Goal: Task Accomplishment & Management: Manage account settings

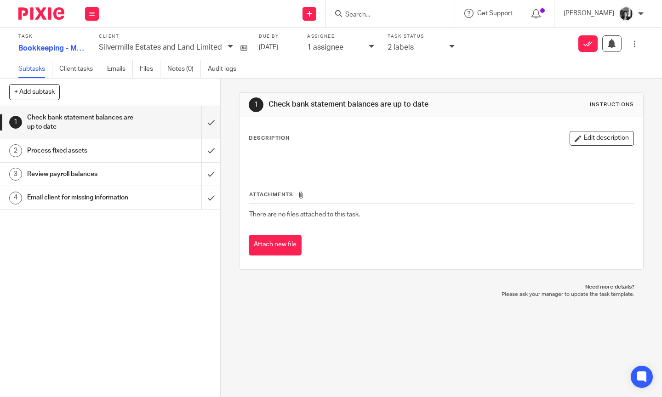
click at [449, 49] on icon at bounding box center [452, 47] width 6 height 6
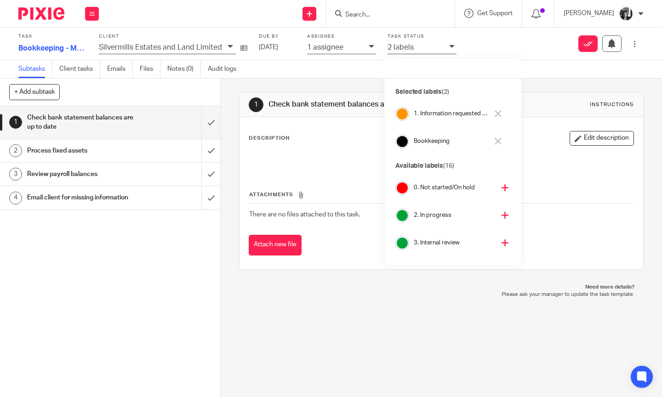
click at [479, 39] on div "Task Bookkeeping - Month end tasks 0 /4 Client Silvermills Estates and Land Lim…" at bounding box center [278, 43] width 521 height 25
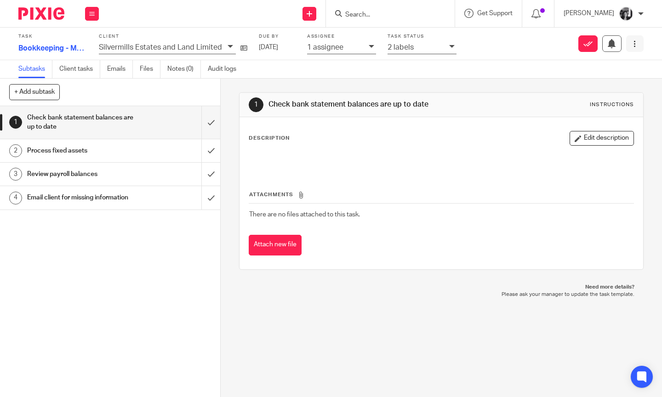
click at [631, 43] on icon at bounding box center [634, 43] width 7 height 7
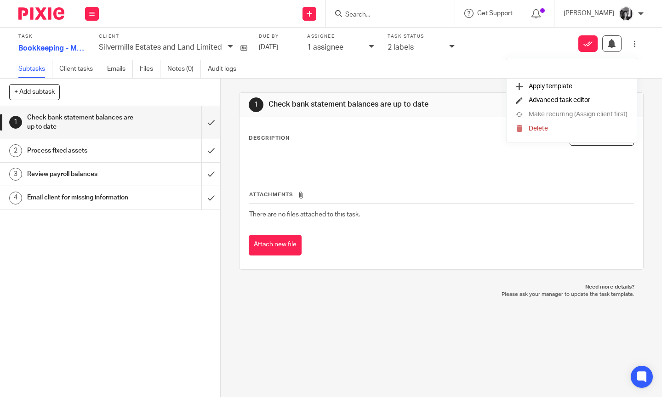
click at [597, 103] on li "Advanced task editor" at bounding box center [572, 100] width 112 height 14
click at [579, 101] on span "Advanced task editor" at bounding box center [560, 100] width 62 height 6
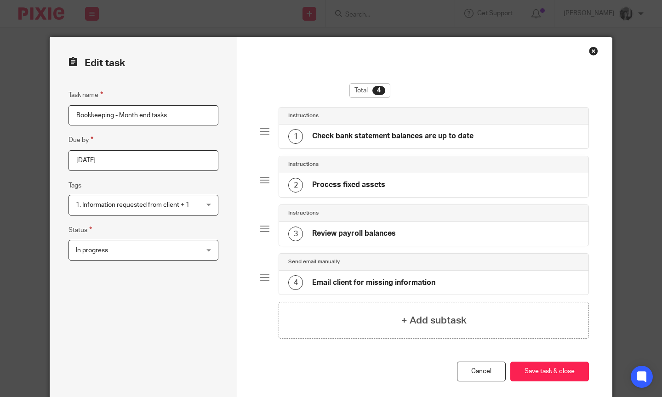
click at [590, 49] on div "Close this dialog window" at bounding box center [593, 50] width 9 height 9
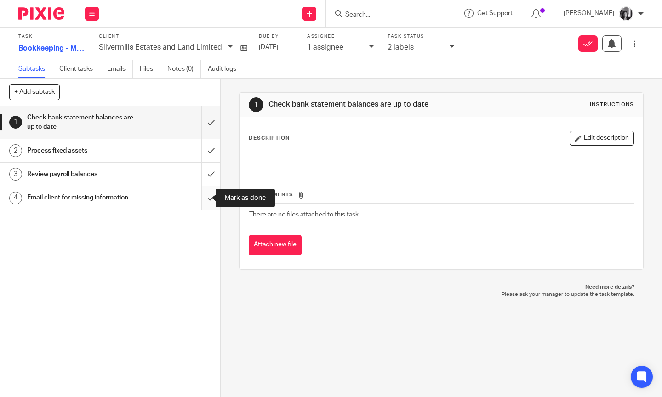
click at [198, 197] on input "submit" at bounding box center [110, 197] width 220 height 23
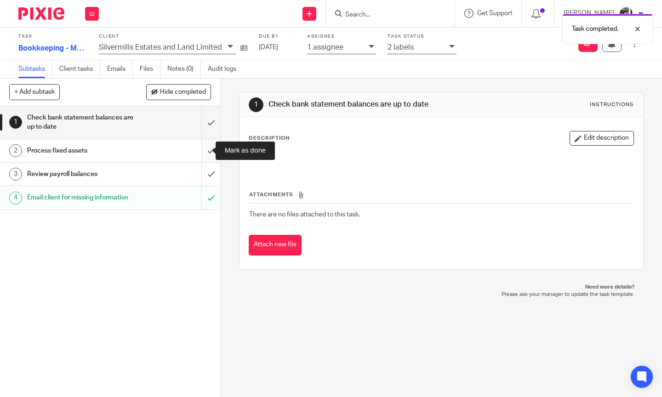
click at [200, 154] on input "submit" at bounding box center [110, 150] width 220 height 23
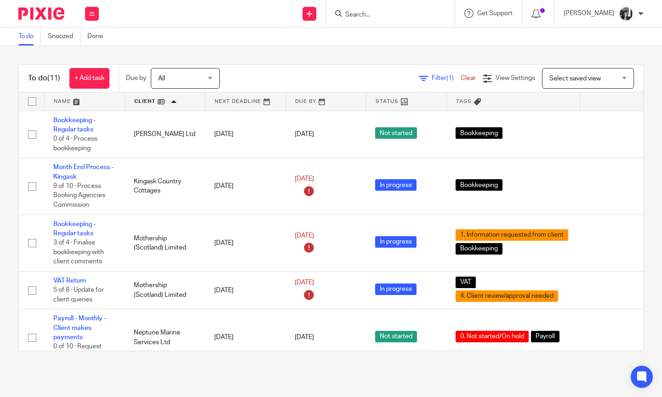
click at [432, 80] on span "Filter (1)" at bounding box center [446, 78] width 29 height 6
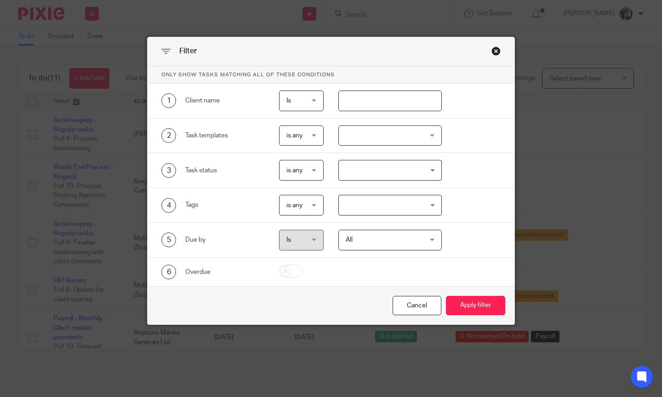
click at [423, 101] on input "text" at bounding box center [389, 101] width 103 height 21
type input "silver"
click at [446, 296] on button "Apply filter" at bounding box center [475, 306] width 59 height 20
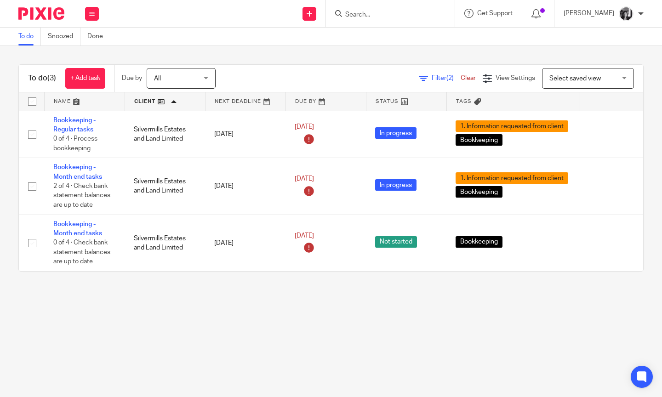
click at [309, 308] on main "To do Snoozed Done To do (3) + Add task Due by All All Today Tomorrow This week…" at bounding box center [331, 198] width 662 height 397
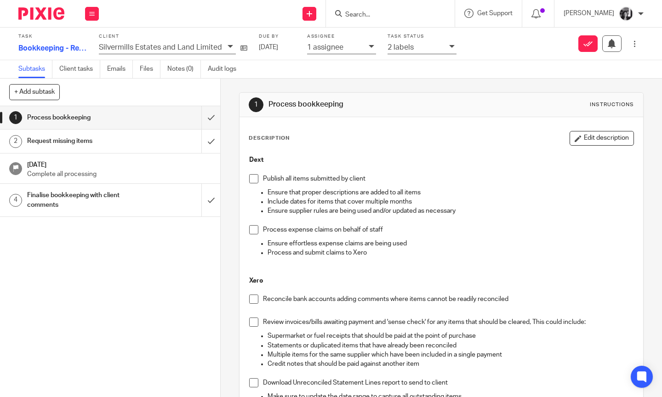
click at [250, 178] on span at bounding box center [253, 178] width 9 height 9
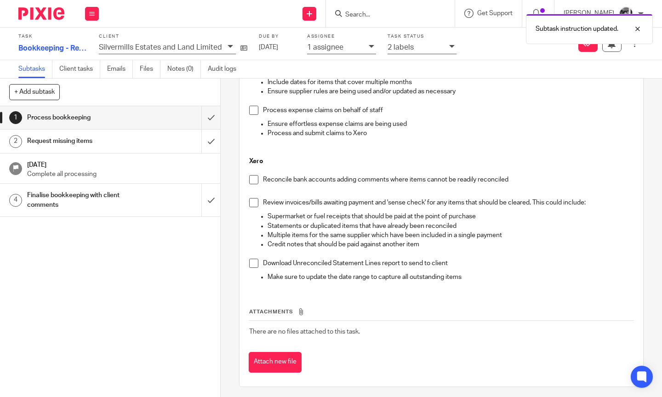
scroll to position [120, 0]
click at [250, 178] on span at bounding box center [253, 179] width 9 height 9
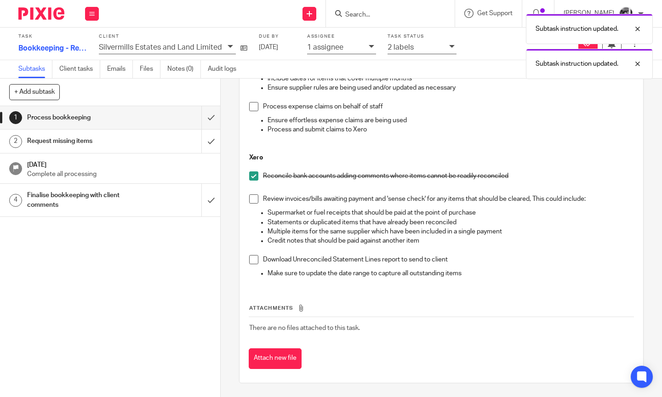
scroll to position [122, 0]
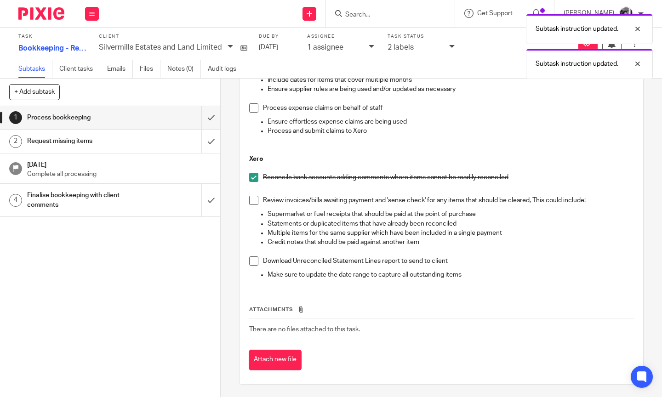
click at [251, 199] on span at bounding box center [253, 200] width 9 height 9
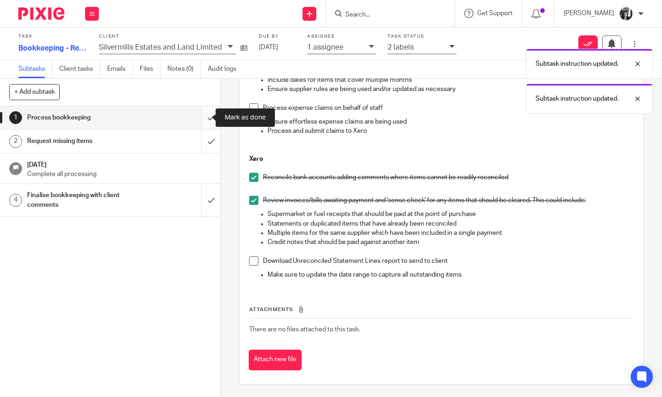
click at [200, 118] on input "submit" at bounding box center [110, 117] width 220 height 23
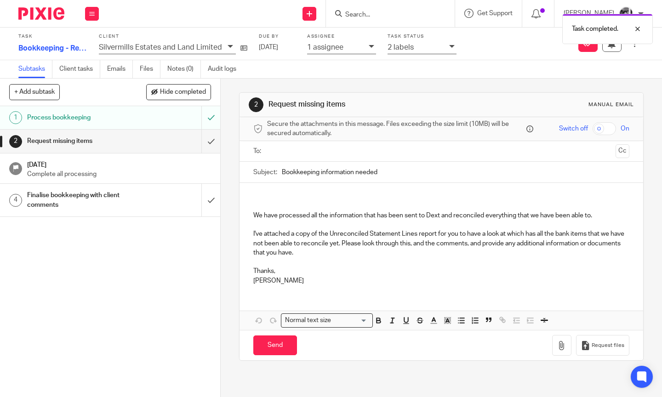
click at [202, 141] on input "submit" at bounding box center [110, 141] width 220 height 23
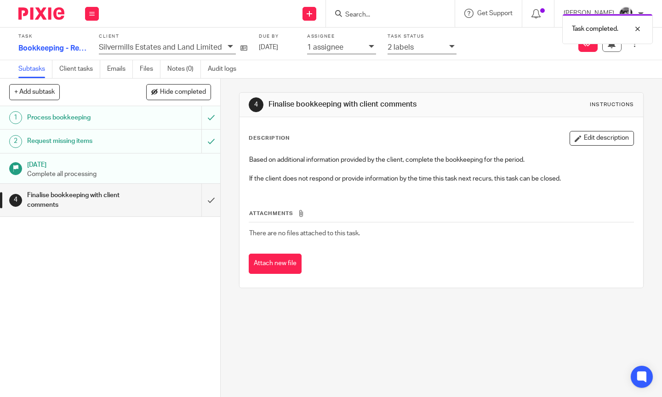
click at [453, 44] on div at bounding box center [452, 47] width 7 height 11
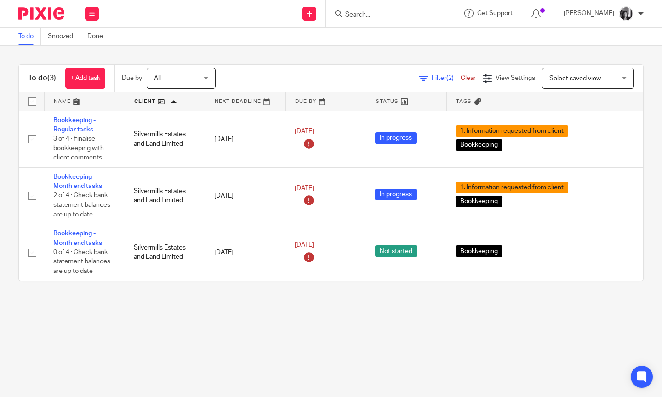
click at [384, 317] on main "To do Snoozed Done To do (3) + Add task Due by All All Today Tomorrow This week…" at bounding box center [331, 198] width 662 height 397
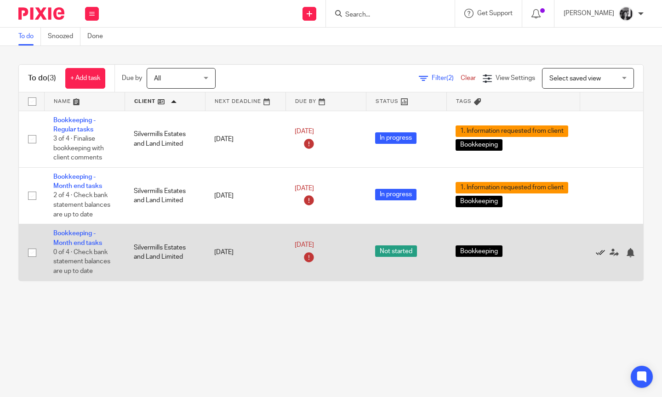
click at [599, 258] on icon at bounding box center [600, 252] width 9 height 9
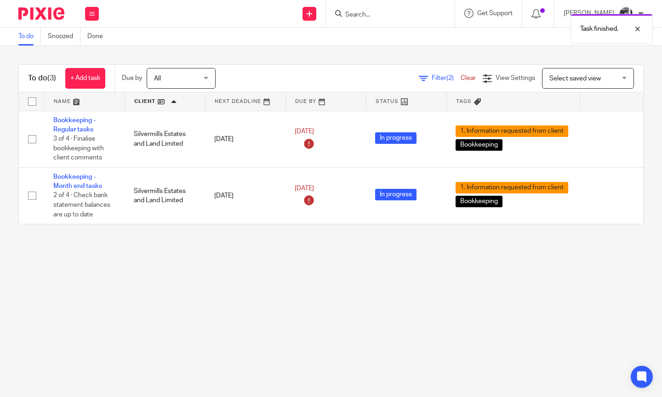
click at [520, 287] on main "To do Snoozed Done To do (3) + Add task Due by All All Today Tomorrow This week…" at bounding box center [331, 198] width 662 height 397
click at [419, 77] on icon at bounding box center [423, 78] width 9 height 9
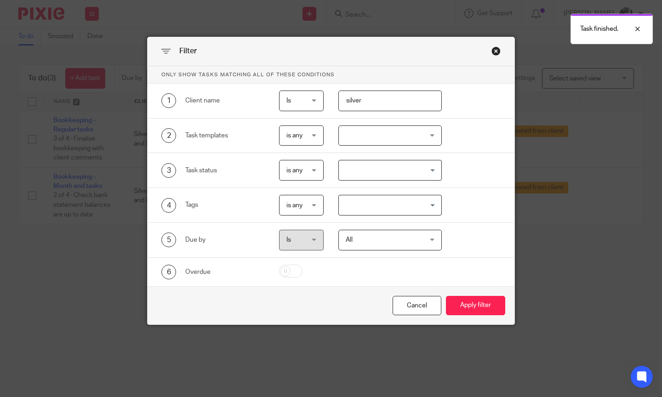
drag, startPoint x: 339, startPoint y: 100, endPoint x: 321, endPoint y: 98, distance: 18.0
click at [324, 98] on div "silver" at bounding box center [383, 101] width 118 height 21
click at [446, 296] on button "Apply filter" at bounding box center [475, 306] width 59 height 20
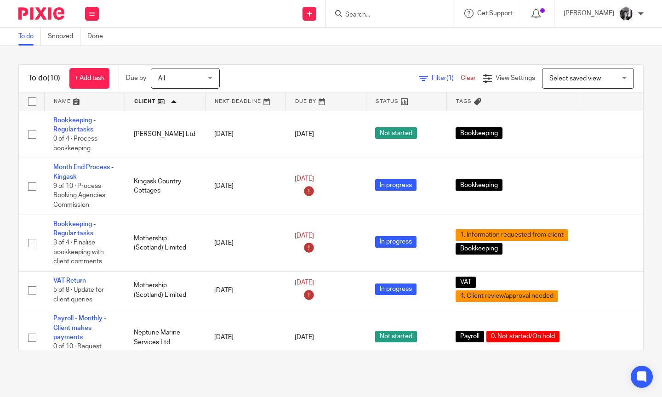
click at [145, 101] on link at bounding box center [165, 101] width 80 height 18
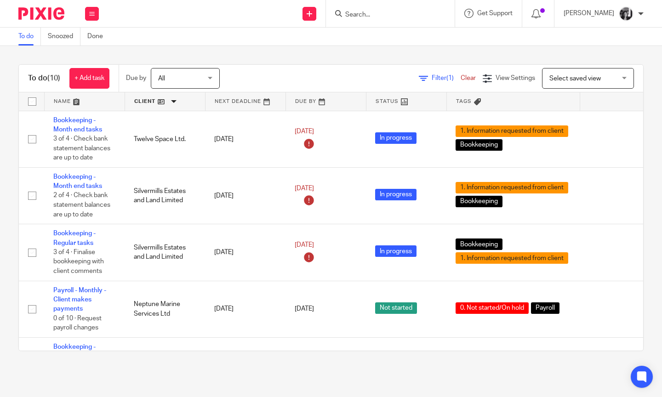
click at [147, 102] on link at bounding box center [165, 101] width 80 height 18
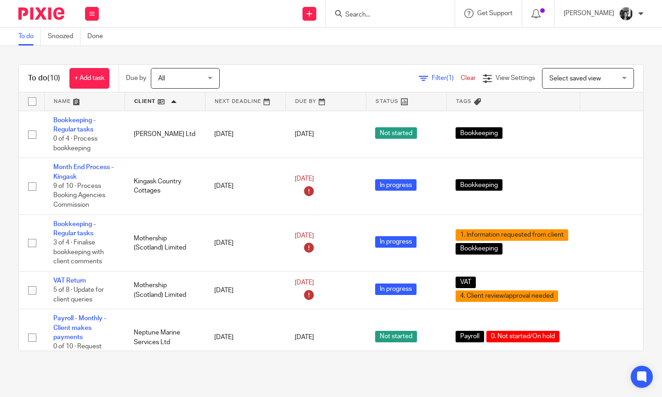
click at [291, 56] on div "To do (10) + Add task Due by All All [DATE] [DATE] This week Next week This mon…" at bounding box center [331, 208] width 662 height 324
